Goal: Task Accomplishment & Management: Manage account settings

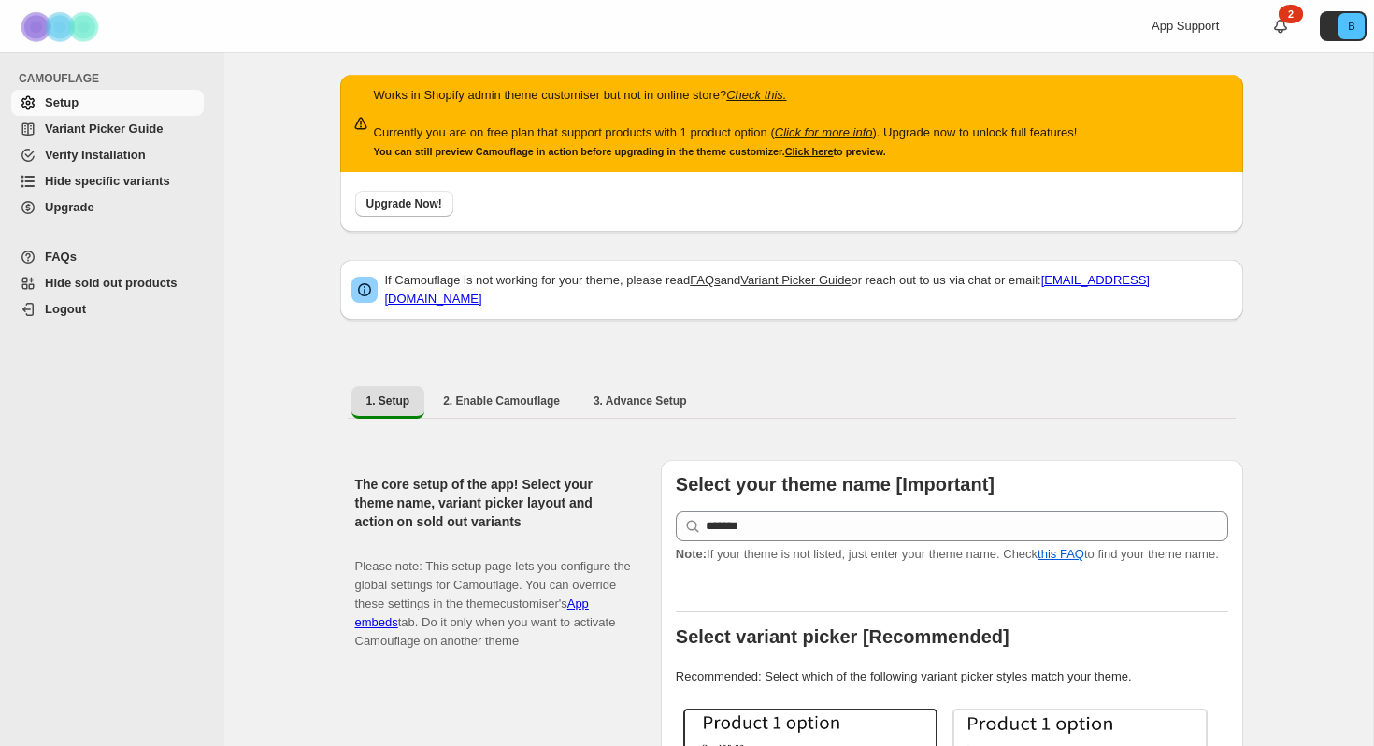
select select "******"
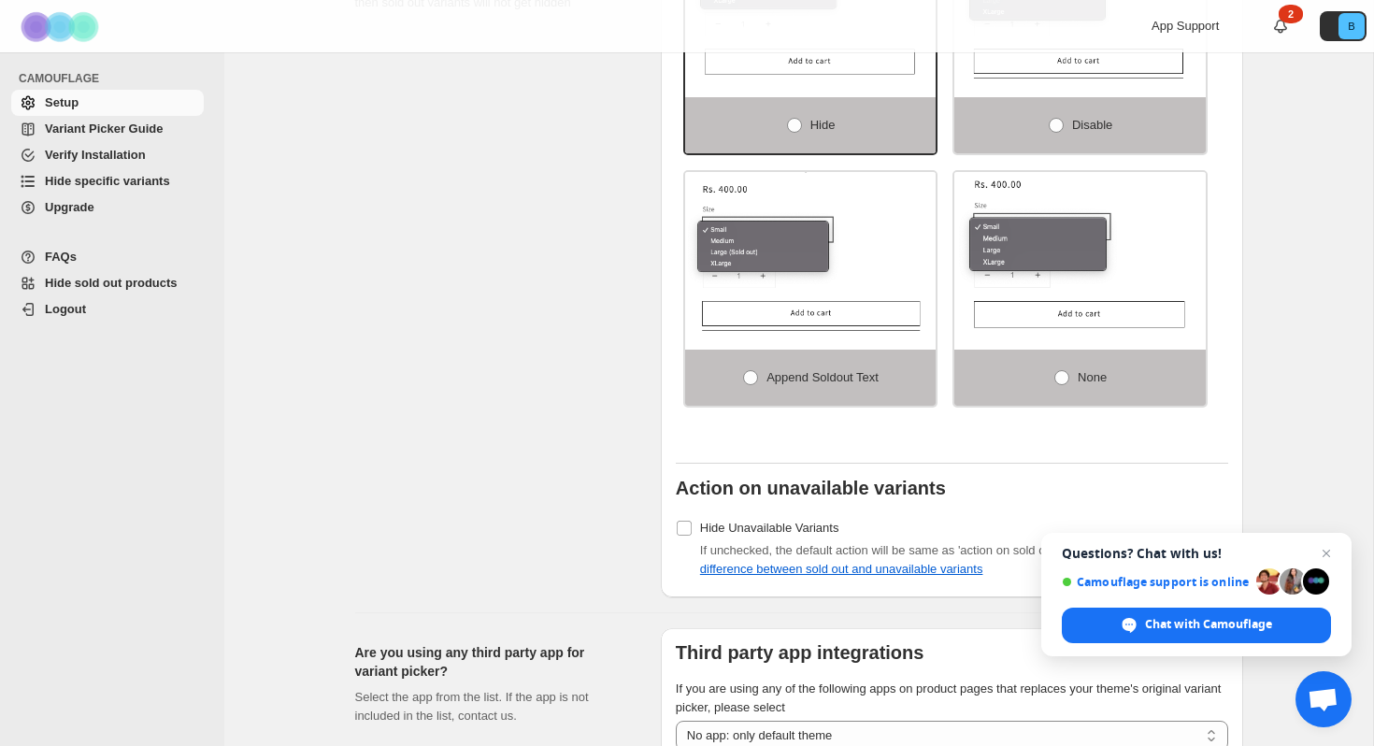
scroll to position [1568, 0]
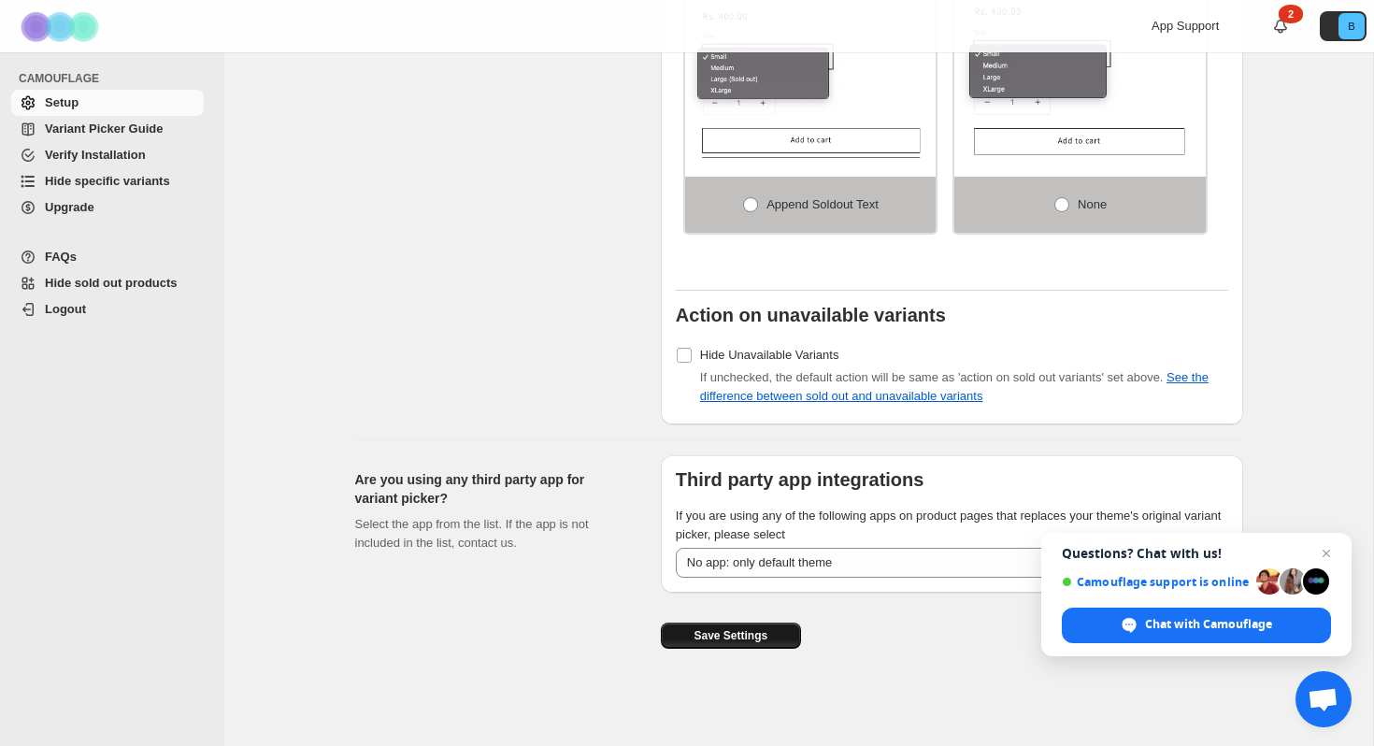
click at [741, 632] on span "Save Settings" at bounding box center [731, 635] width 74 height 15
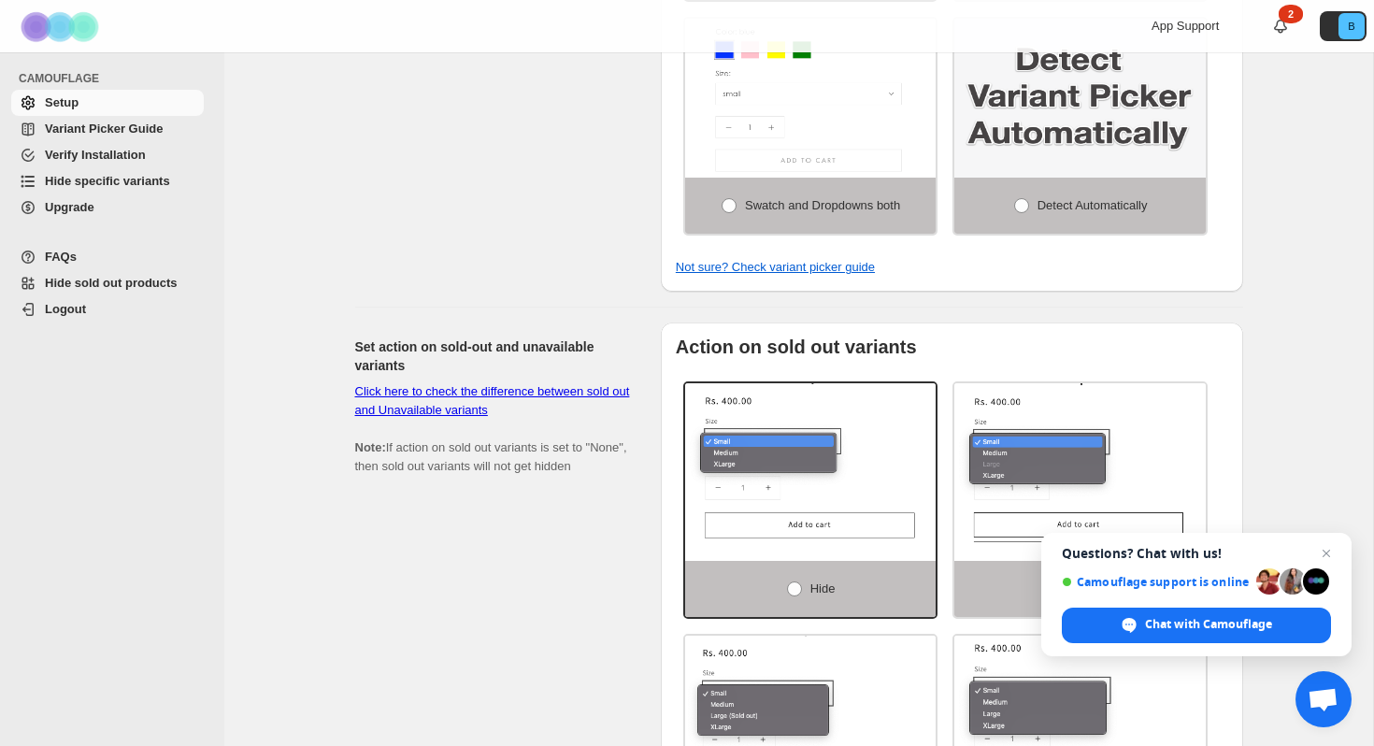
scroll to position [0, 0]
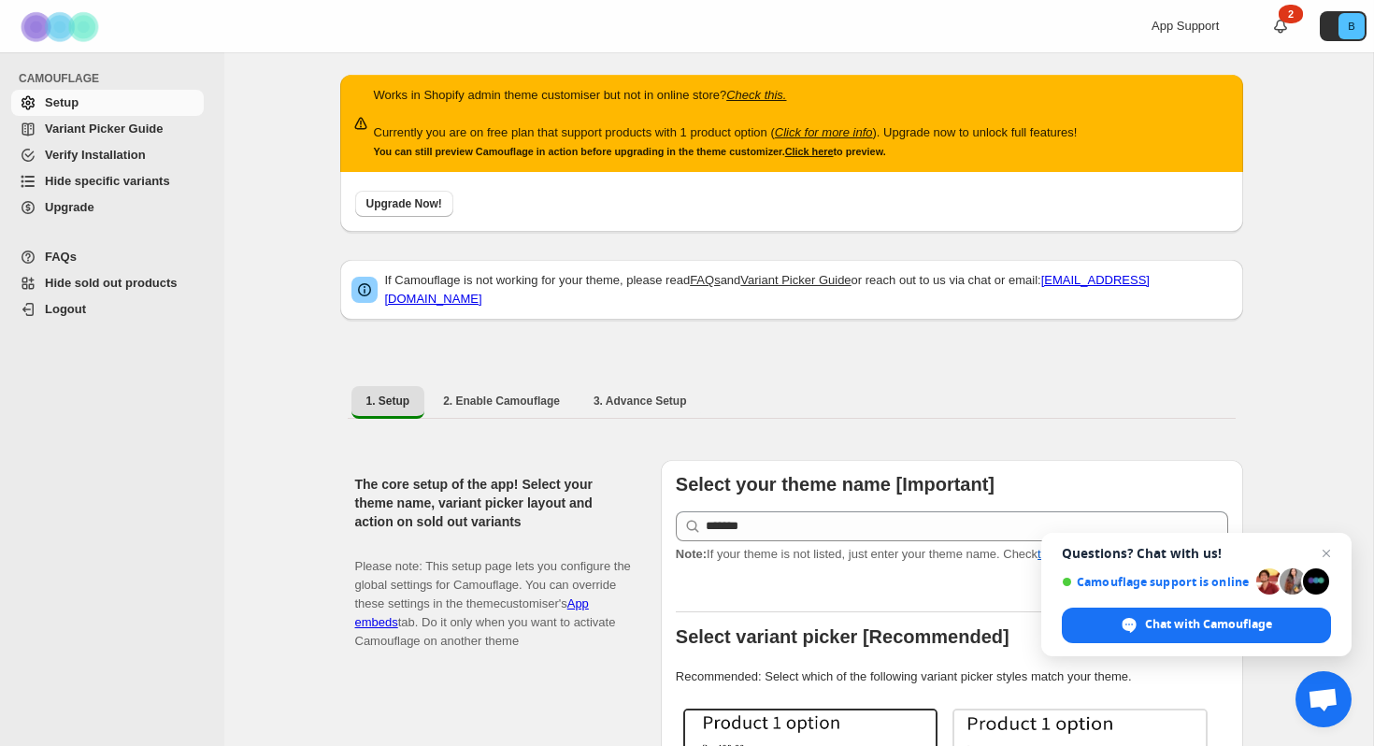
click at [608, 98] on p "Works in Shopify admin theme customiser but not in online store? Check this." at bounding box center [726, 95] width 704 height 19
click at [630, 97] on p "Works in Shopify admin theme customiser but not in online store? Check this." at bounding box center [726, 95] width 704 height 19
click at [534, 159] on div "Works in Shopify admin theme customiser but not in online store? Check this. Cu…" at bounding box center [726, 123] width 704 height 75
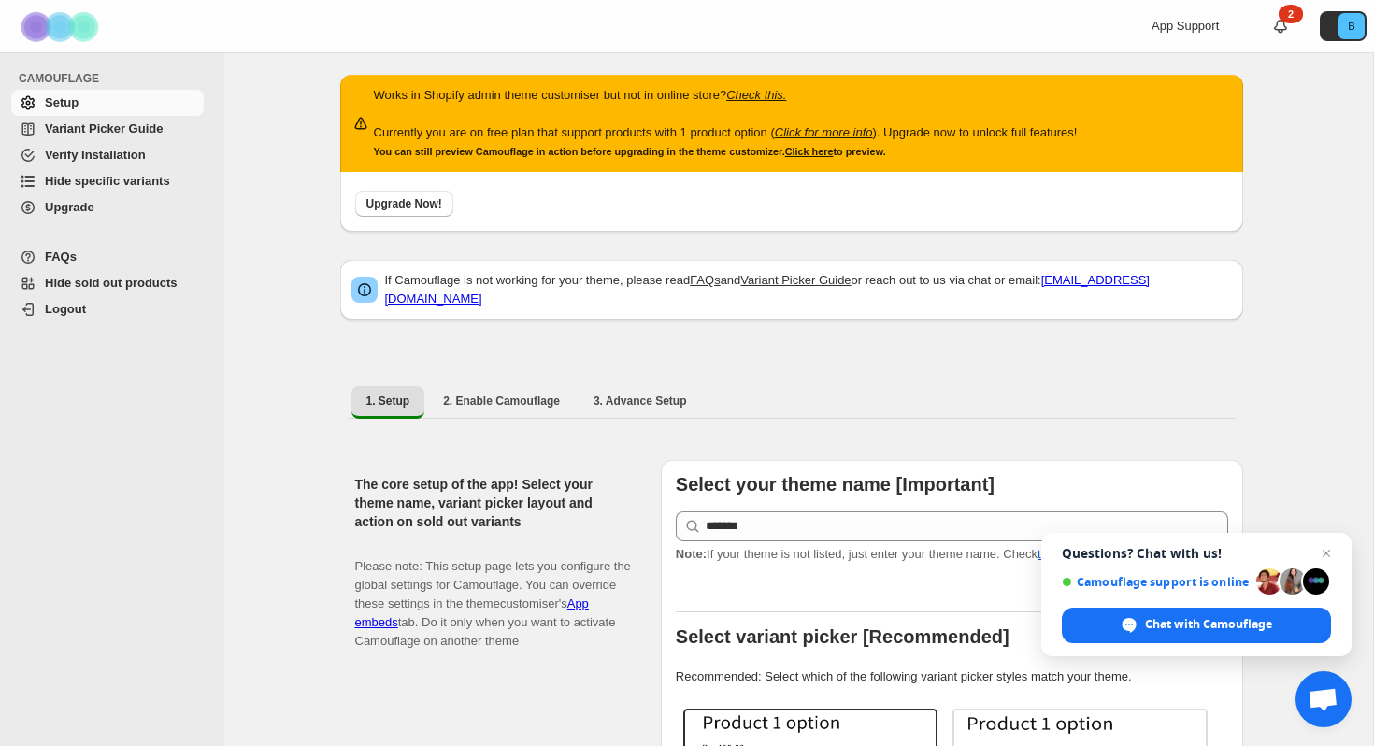
click at [534, 159] on div "Works in Shopify admin theme customiser but not in online store? Check this. Cu…" at bounding box center [726, 123] width 704 height 75
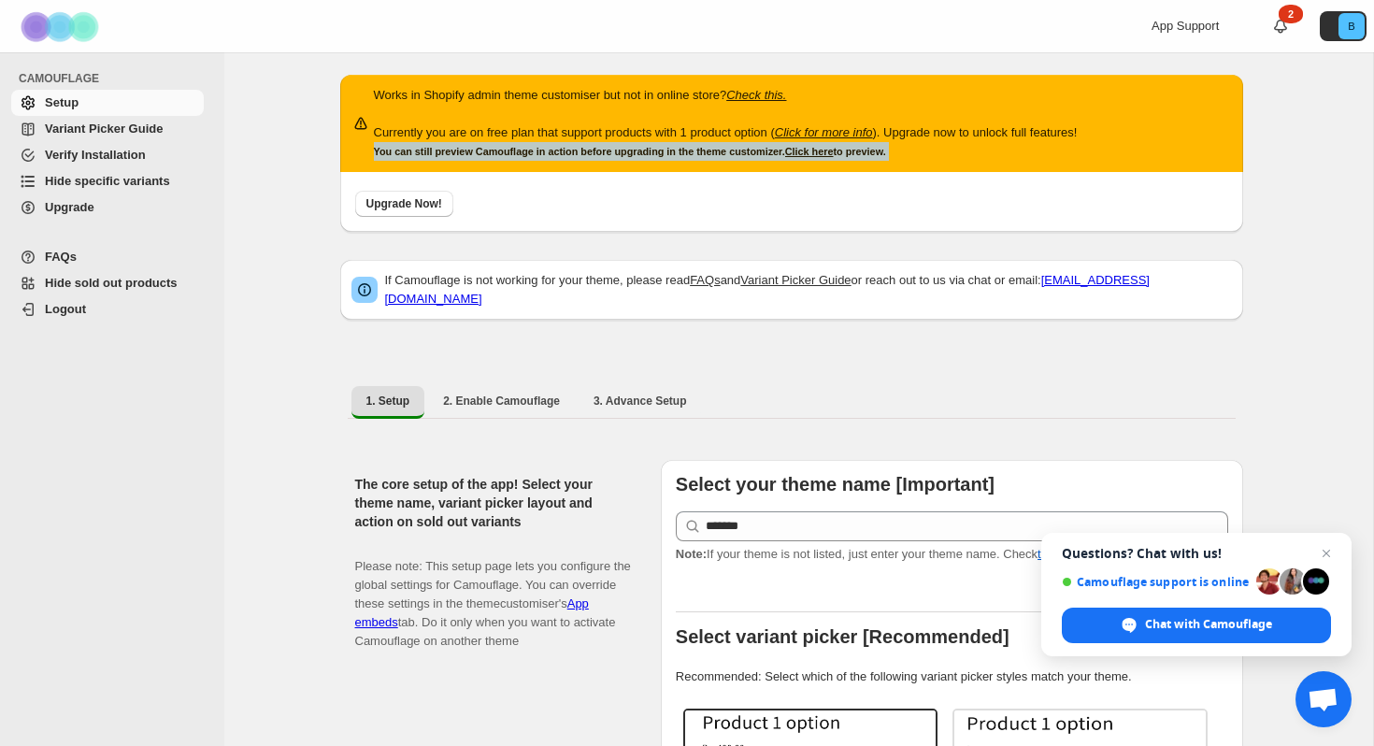
click at [602, 153] on small "You can still preview Camouflage in action before upgrading in the theme custom…" at bounding box center [630, 151] width 512 height 11
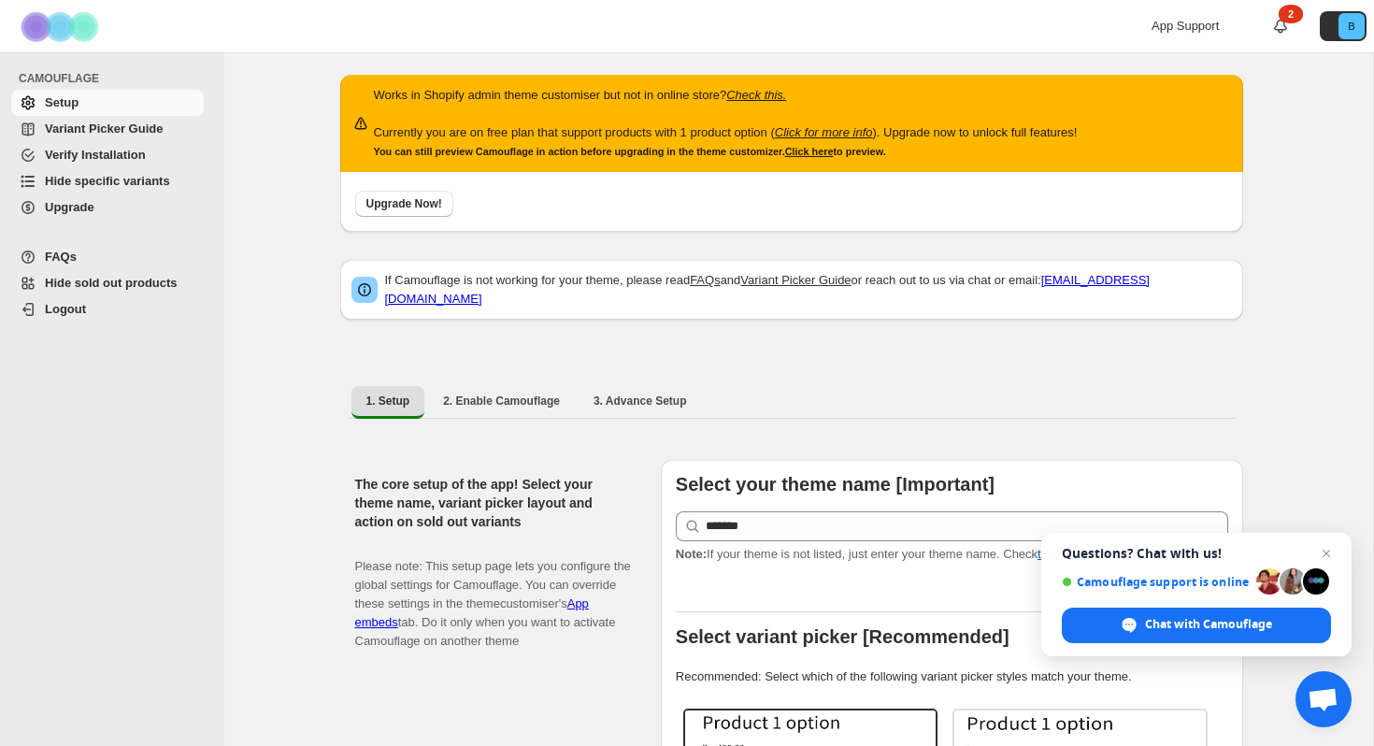
click at [602, 153] on small "You can still preview Camouflage in action before upgrading in the theme custom…" at bounding box center [630, 151] width 512 height 11
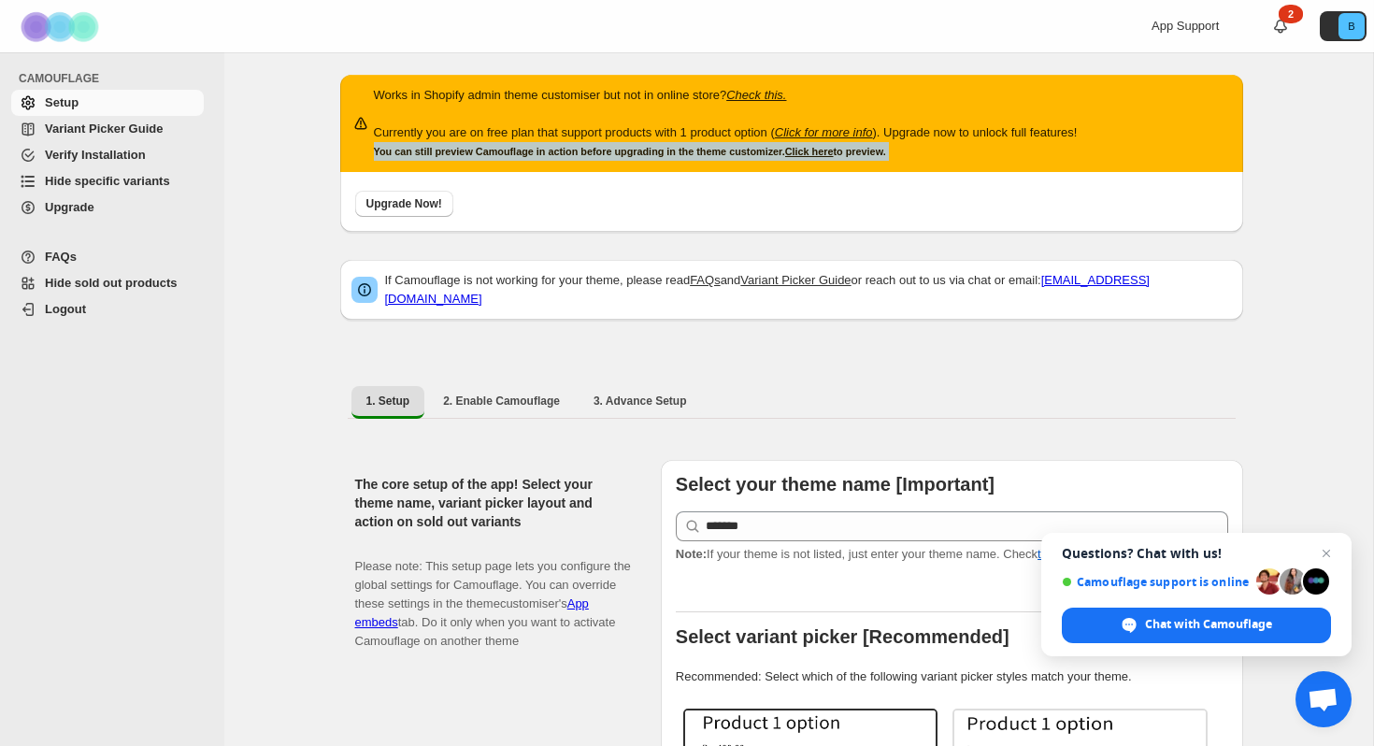
click at [568, 152] on small "You can still preview Camouflage in action before upgrading in the theme custom…" at bounding box center [630, 151] width 512 height 11
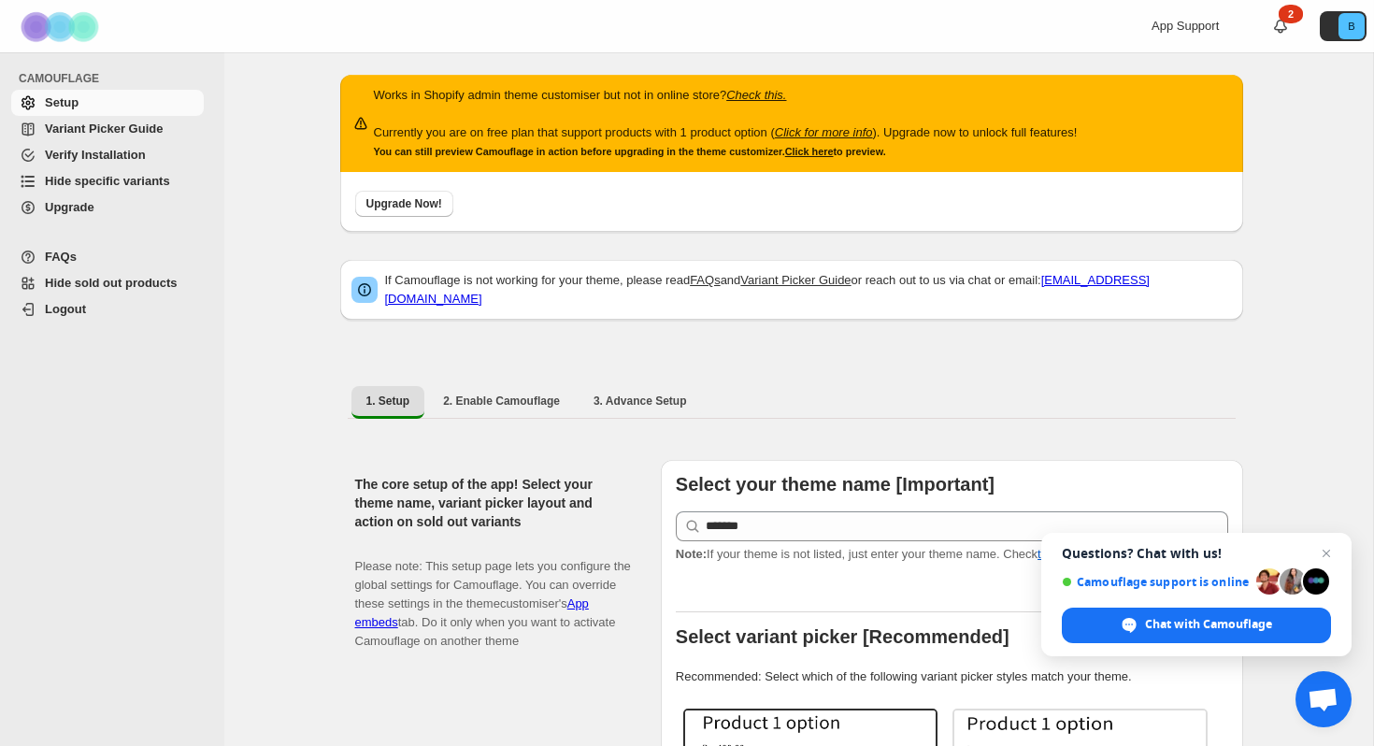
click at [568, 152] on small "You can still preview Camouflage in action before upgrading in the theme custom…" at bounding box center [630, 151] width 512 height 11
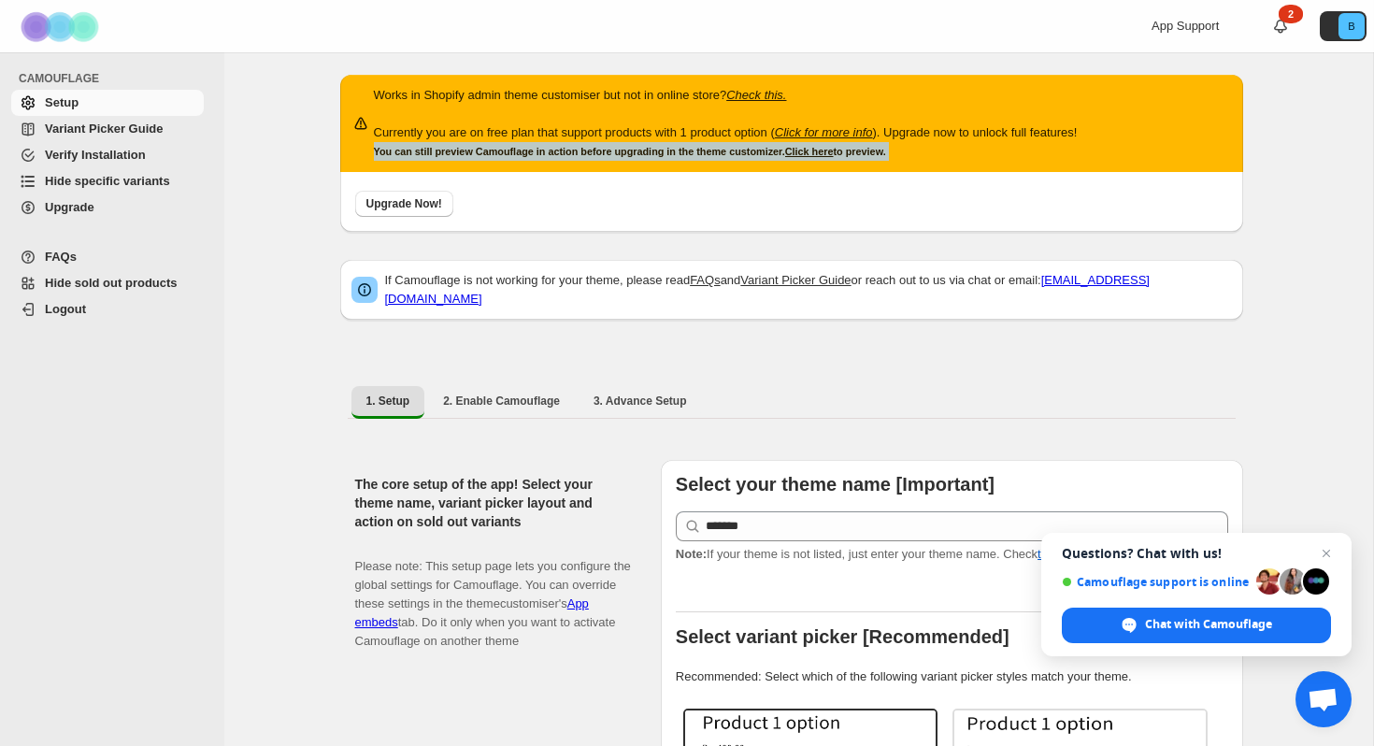
click at [606, 151] on small "You can still preview Camouflage in action before upgrading in the theme custom…" at bounding box center [630, 151] width 512 height 11
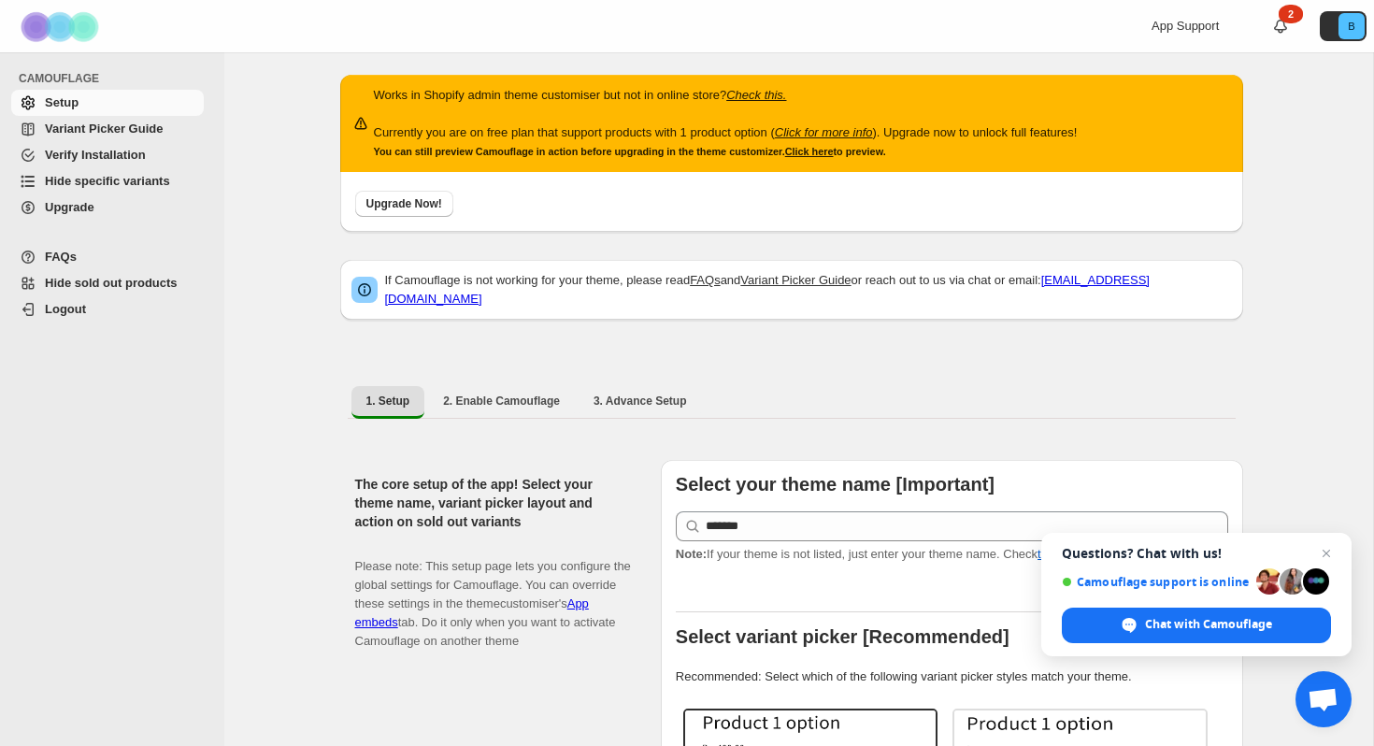
click at [523, 136] on p "Currently you are on free plan that support products with 1 product option ( Cl…" at bounding box center [726, 132] width 704 height 19
